Goal: Task Accomplishment & Management: Manage account settings

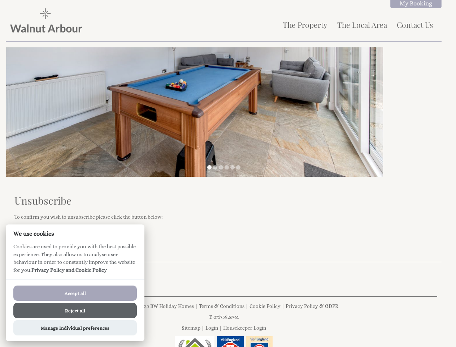
click at [228, 173] on img at bounding box center [194, 111] width 377 height 129
click at [195, 110] on img at bounding box center [194, 111] width 377 height 129
click at [209, 167] on li at bounding box center [209, 167] width 4 height 4
click at [215, 167] on li at bounding box center [215, 167] width 4 height 4
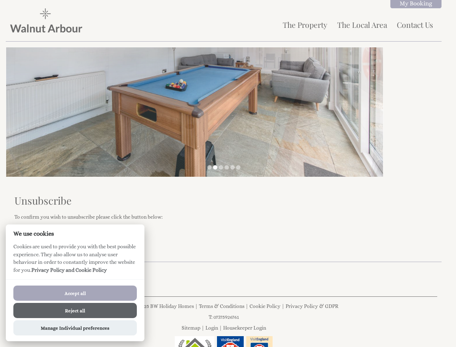
click at [221, 167] on li at bounding box center [221, 167] width 4 height 4
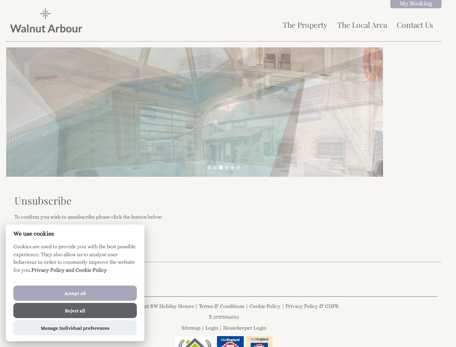
click at [227, 167] on li at bounding box center [227, 167] width 4 height 4
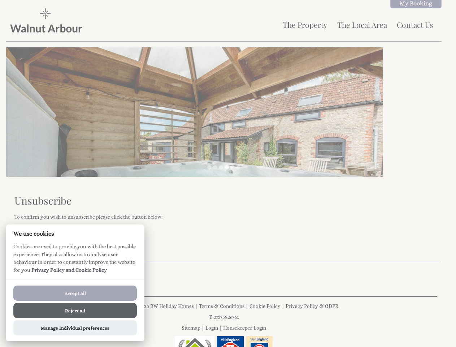
click at [233, 167] on li at bounding box center [232, 167] width 4 height 4
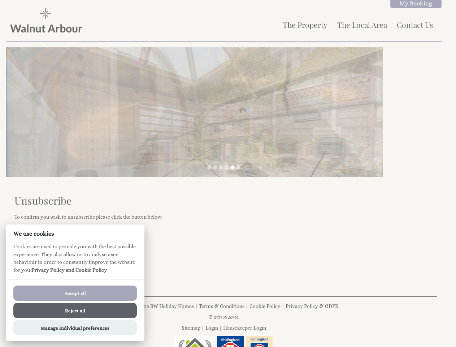
click at [238, 167] on li at bounding box center [238, 167] width 4 height 4
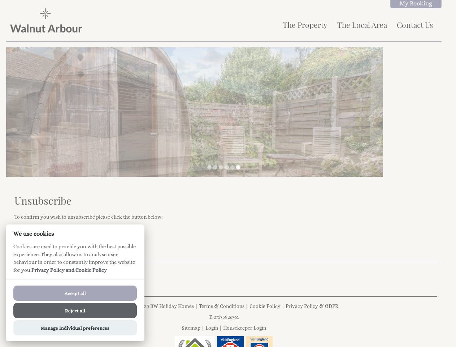
click at [75, 293] on button "Accept all" at bounding box center [74, 292] width 123 height 15
click at [75, 310] on button "Reject all" at bounding box center [74, 310] width 123 height 15
